Goal: Task Accomplishment & Management: Manage account settings

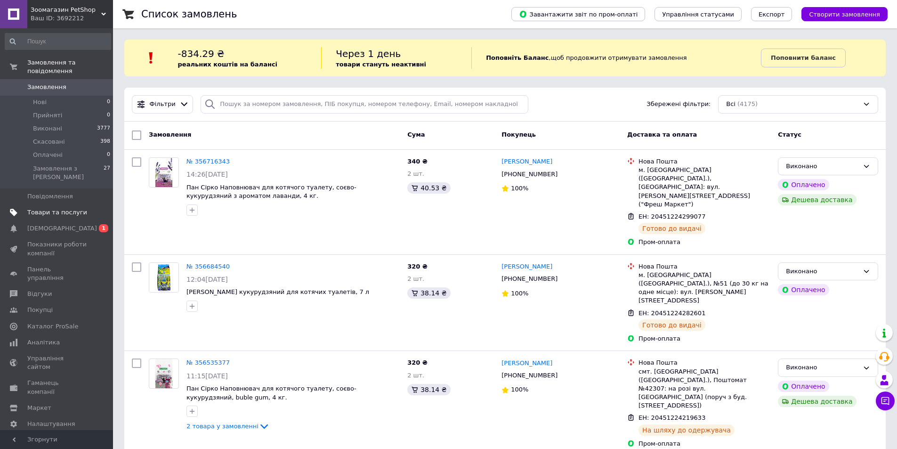
click at [43, 208] on span "Товари та послуги" at bounding box center [57, 212] width 60 height 8
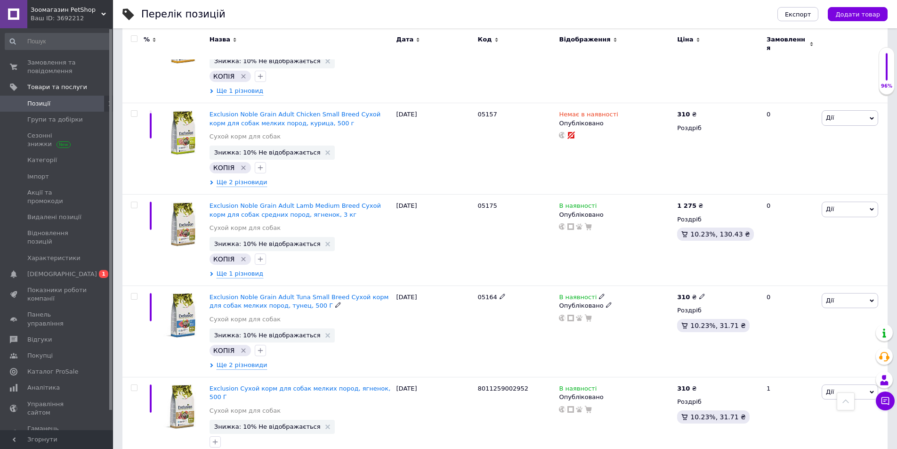
scroll to position [5413, 0]
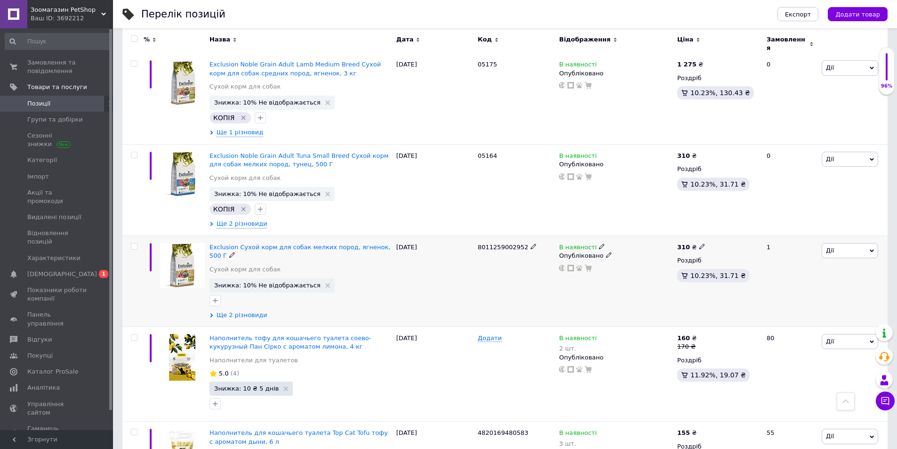
click at [235, 311] on span "Ще 2 різновиди" at bounding box center [242, 315] width 51 height 8
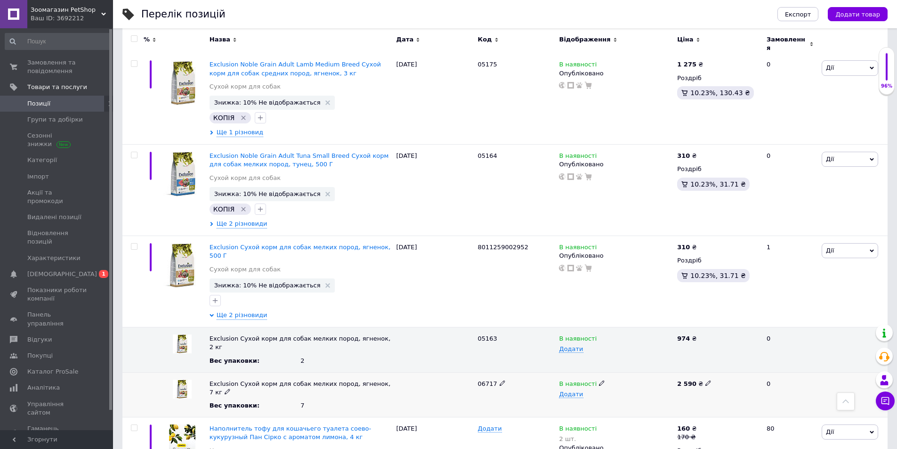
click at [599, 380] on icon at bounding box center [602, 383] width 6 height 6
click at [580, 395] on li "Немає в наявності" at bounding box center [613, 401] width 117 height 13
click at [505, 372] on div "06717" at bounding box center [515, 394] width 81 height 45
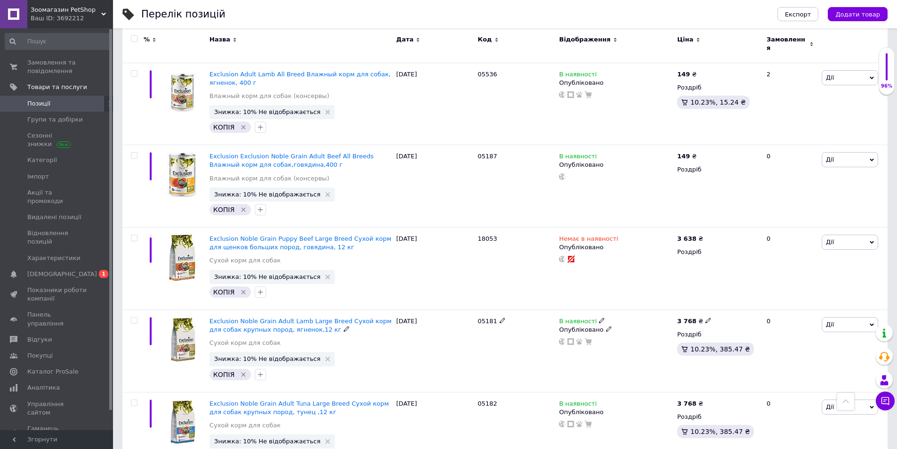
scroll to position [4425, 0]
